Goal: Share content

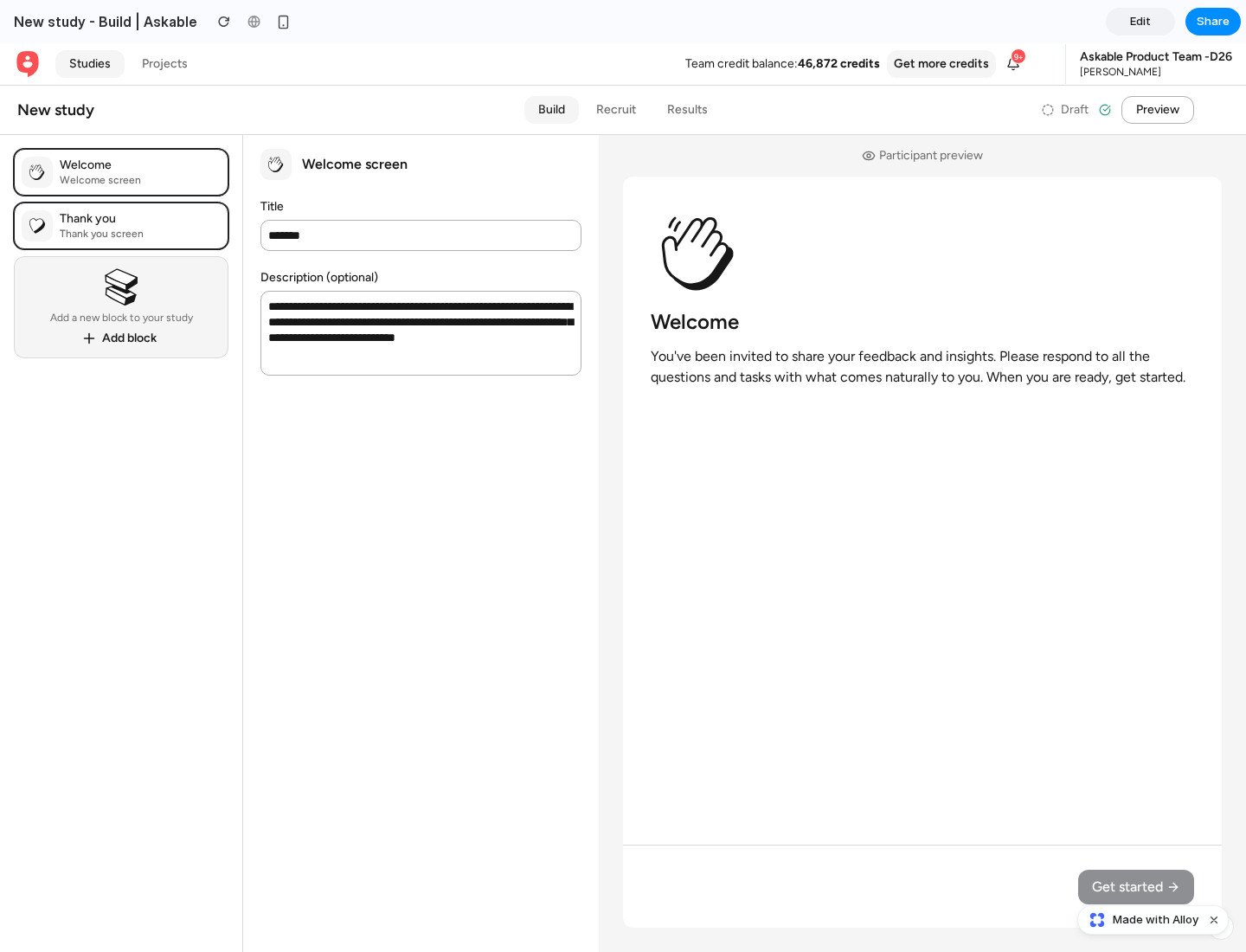
click at [1213, 22] on span "Share" at bounding box center [1213, 22] width 33 height 17
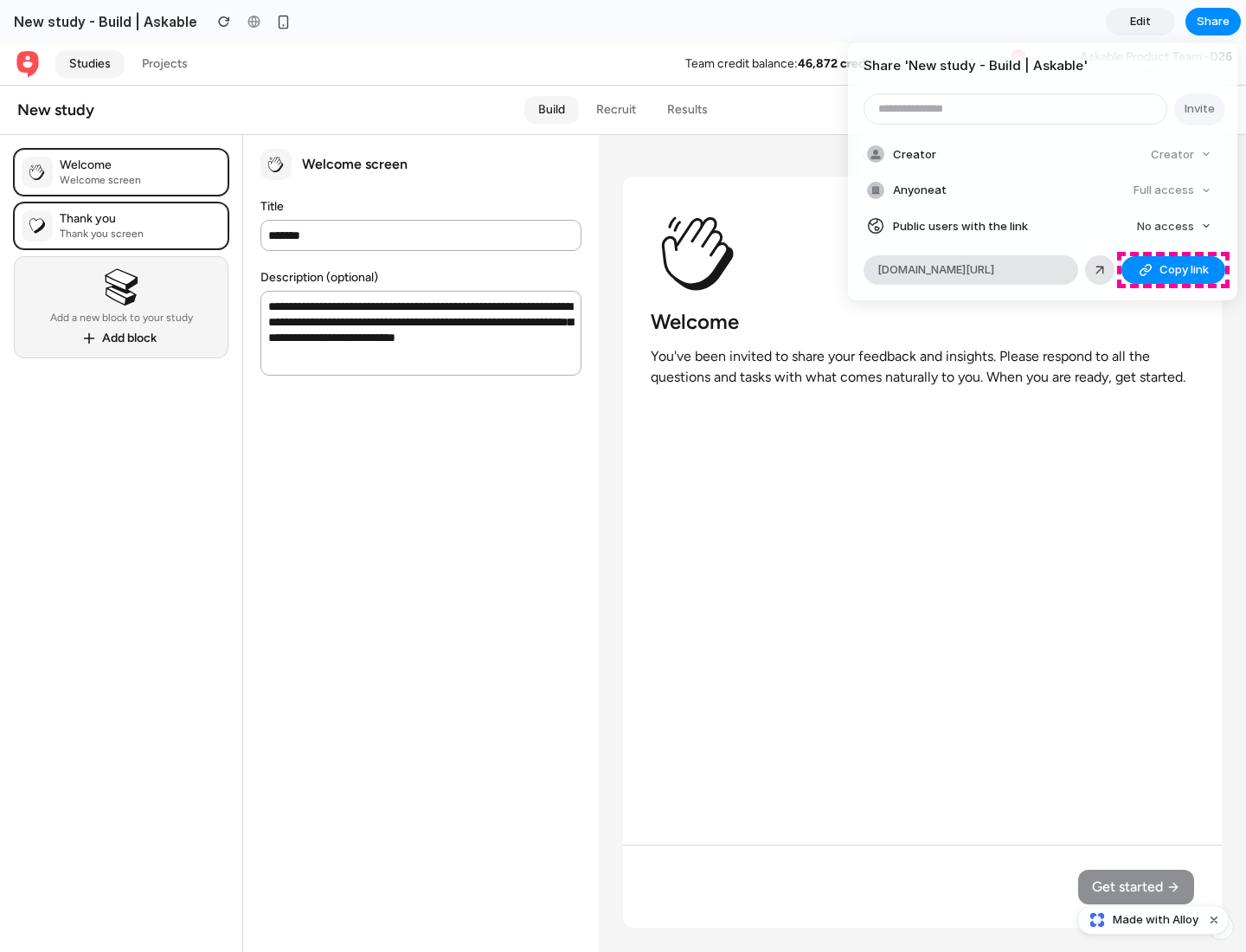
click at [1174, 270] on span "Copy link" at bounding box center [1184, 270] width 50 height 17
click at [1155, 920] on div "Share ' New study - Build | Askable ' Invite Creator Creator Anyone at Full acc…" at bounding box center [623, 476] width 1246 height 952
